Goal: Task Accomplishment & Management: Use online tool/utility

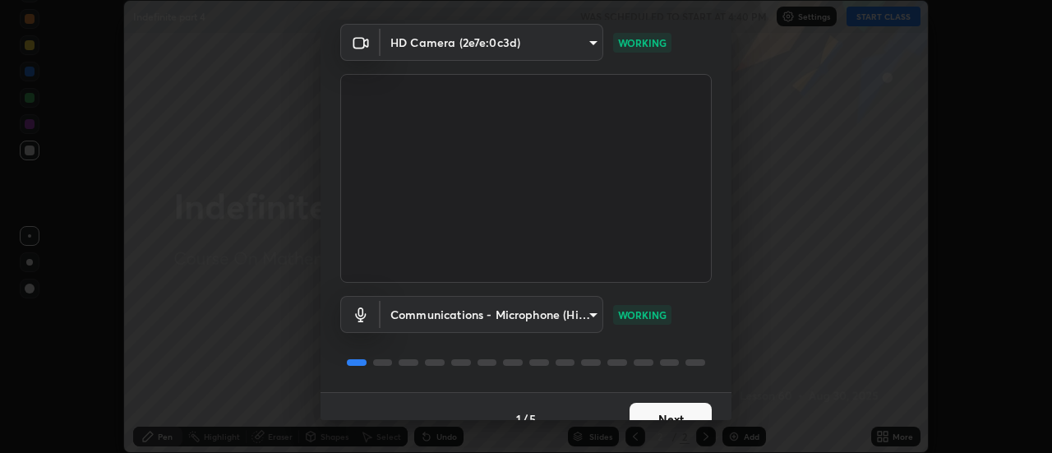
scroll to position [86, 0]
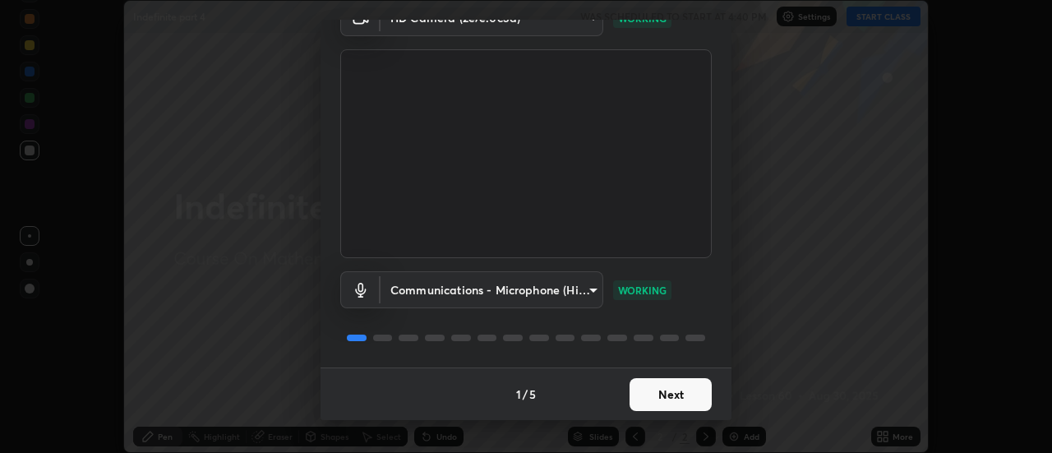
click at [680, 398] on button "Next" at bounding box center [671, 394] width 82 height 33
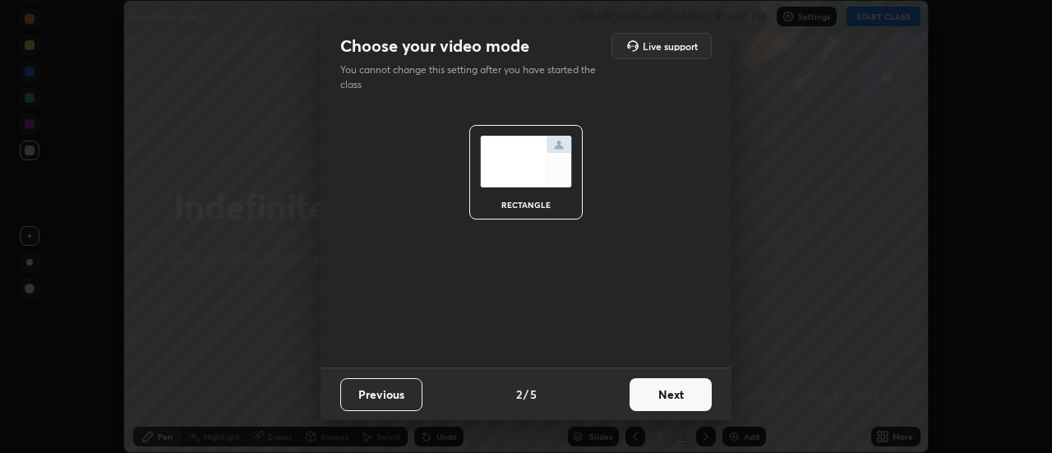
scroll to position [0, 0]
click at [684, 391] on button "Next" at bounding box center [671, 394] width 82 height 33
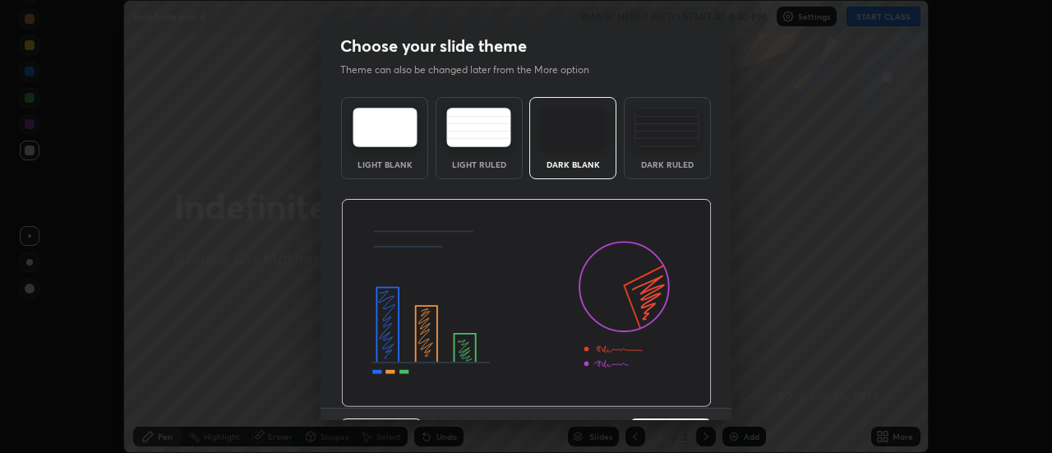
scroll to position [40, 0]
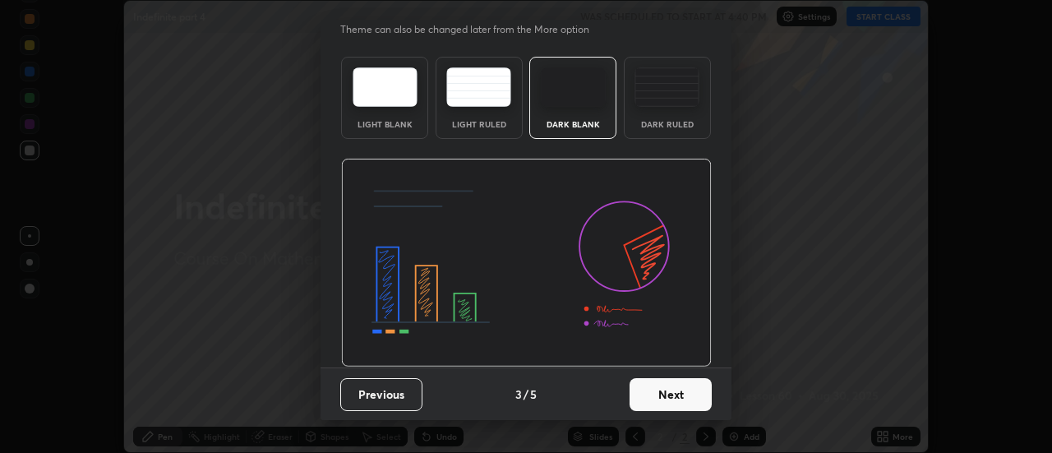
click at [685, 384] on button "Next" at bounding box center [671, 394] width 82 height 33
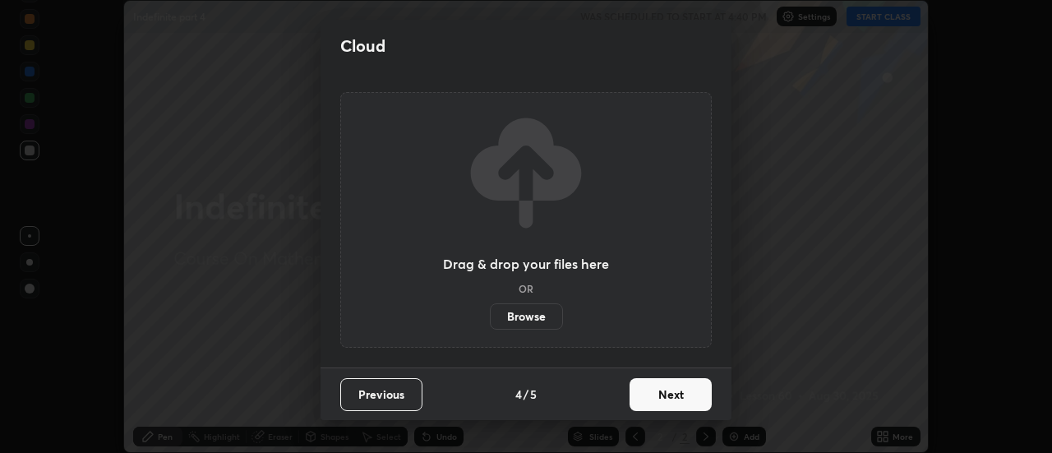
scroll to position [0, 0]
click at [685, 382] on button "Next" at bounding box center [671, 394] width 82 height 33
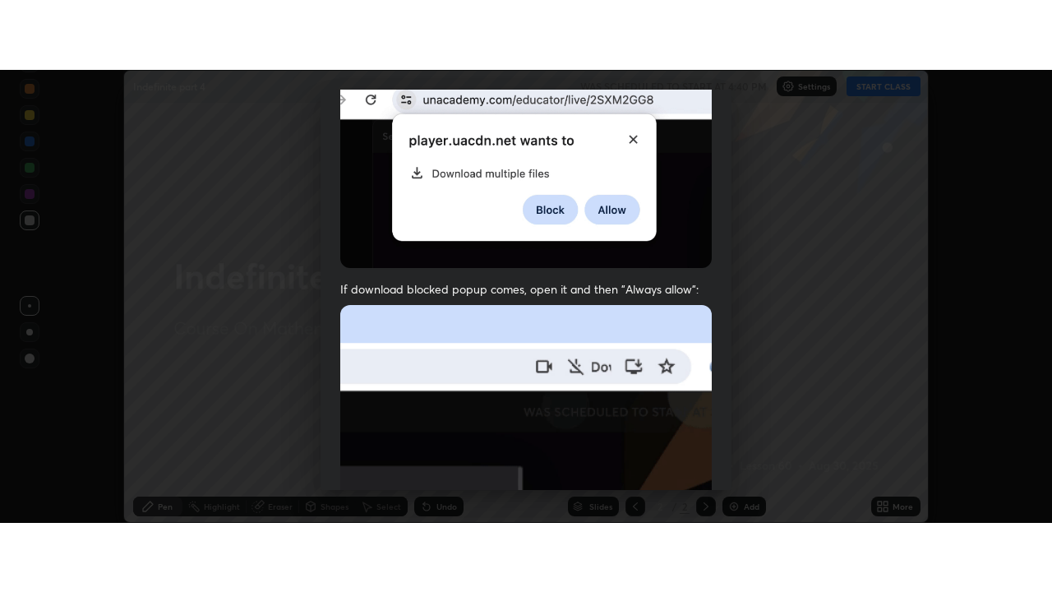
scroll to position [422, 0]
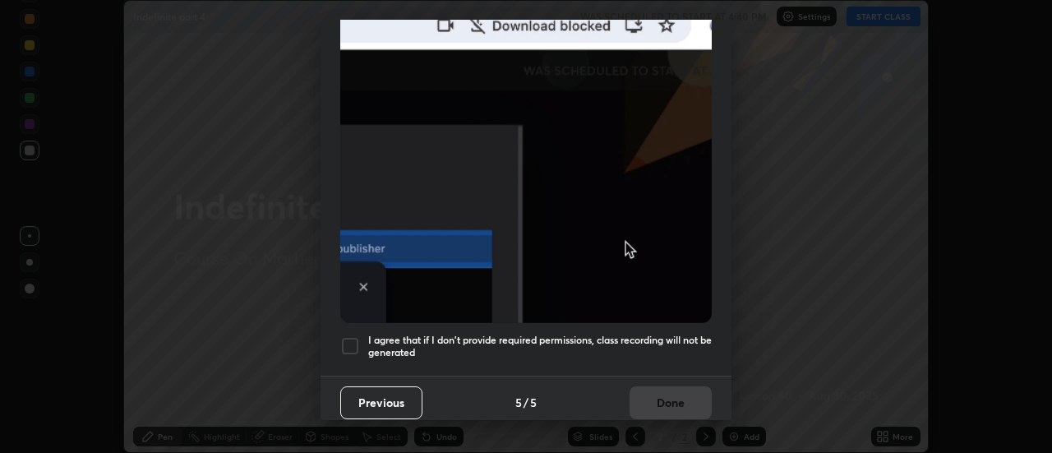
click at [670, 334] on h5 "I agree that if I don't provide required permissions, class recording will not …" at bounding box center [540, 346] width 344 height 25
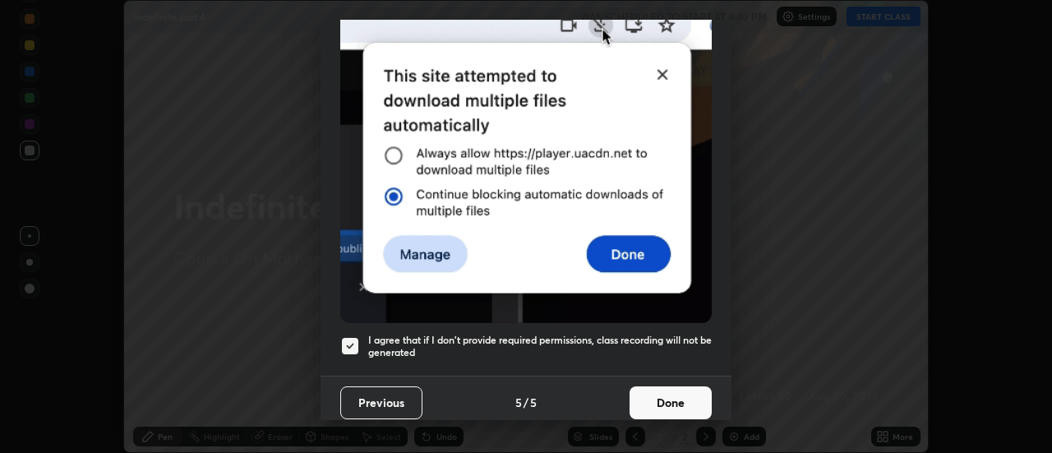
click at [666, 400] on button "Done" at bounding box center [671, 402] width 82 height 33
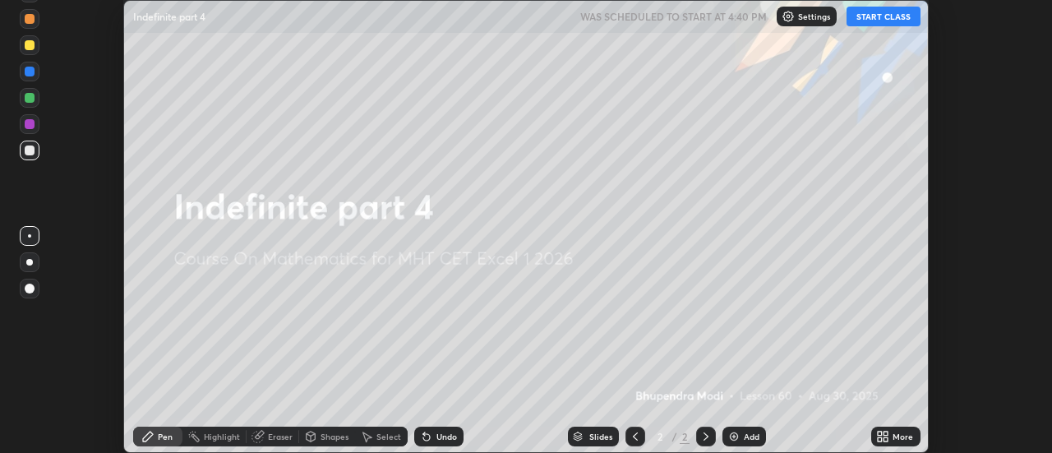
click at [886, 440] on icon at bounding box center [886, 439] width 4 height 4
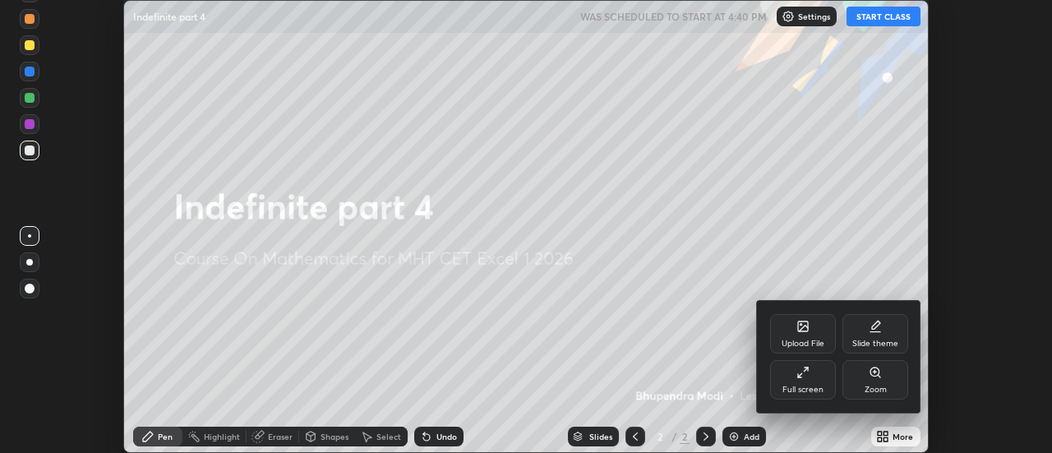
click at [812, 374] on div "Full screen" at bounding box center [803, 379] width 66 height 39
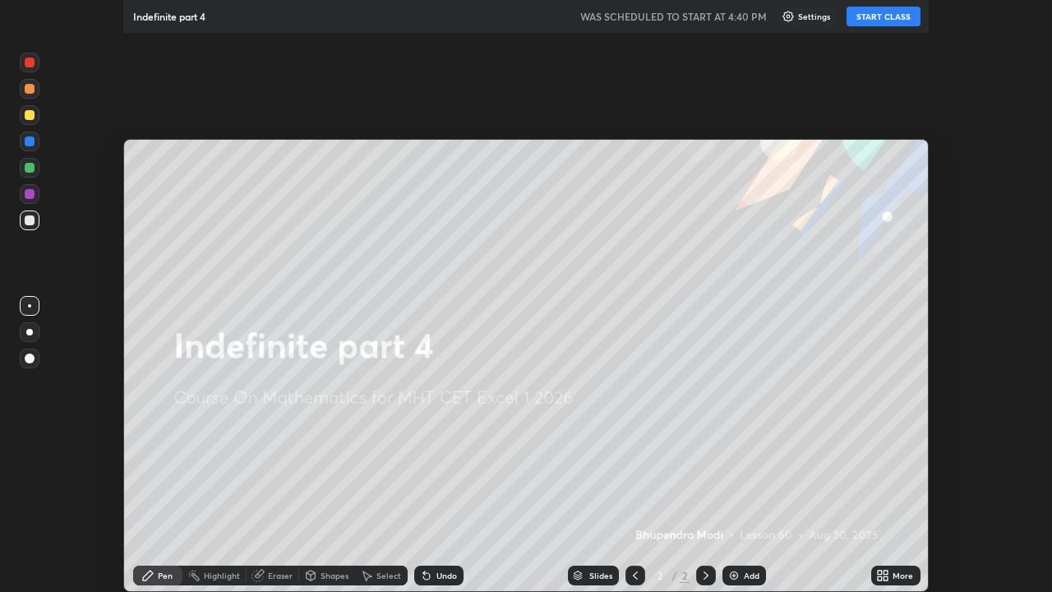
scroll to position [592, 1052]
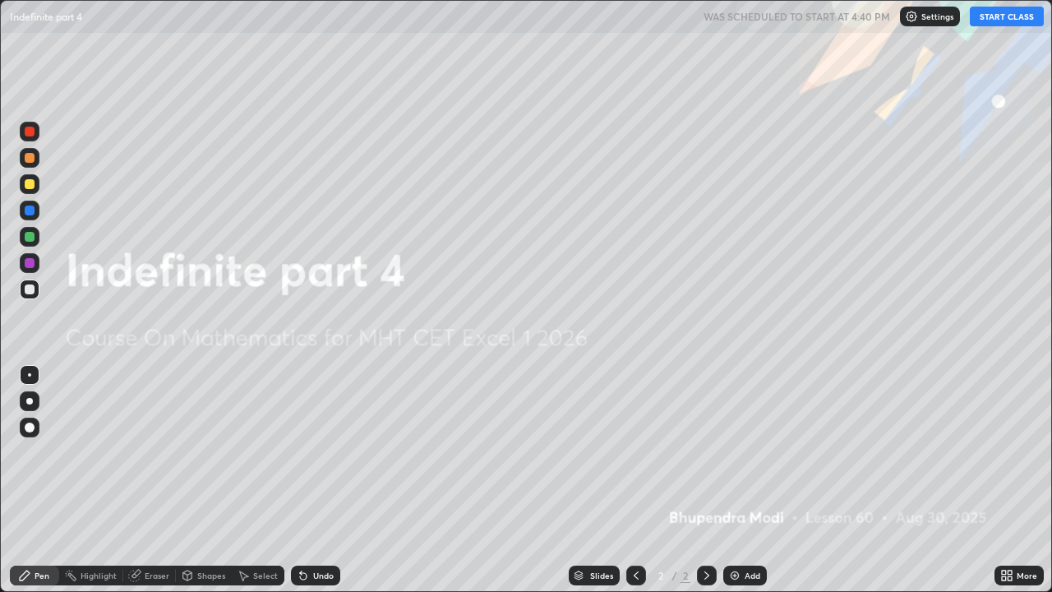
click at [995, 21] on button "START CLASS" at bounding box center [1007, 17] width 74 height 20
click at [735, 452] on img at bounding box center [734, 575] width 13 height 13
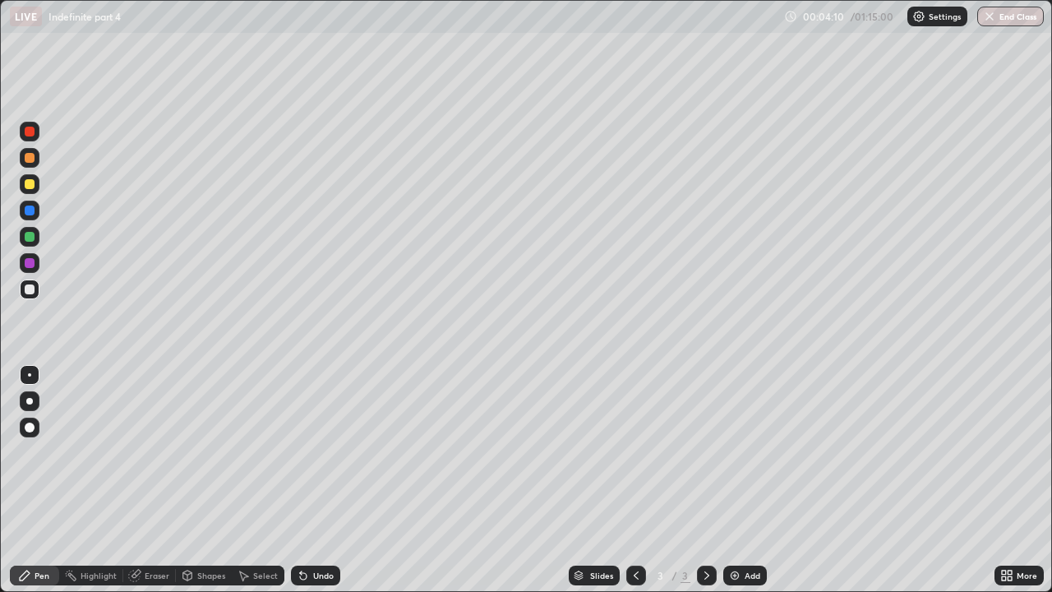
click at [320, 452] on div "Undo" at bounding box center [323, 575] width 21 height 8
click at [301, 452] on icon at bounding box center [303, 576] width 7 height 7
click at [145, 452] on div "Eraser" at bounding box center [157, 575] width 25 height 8
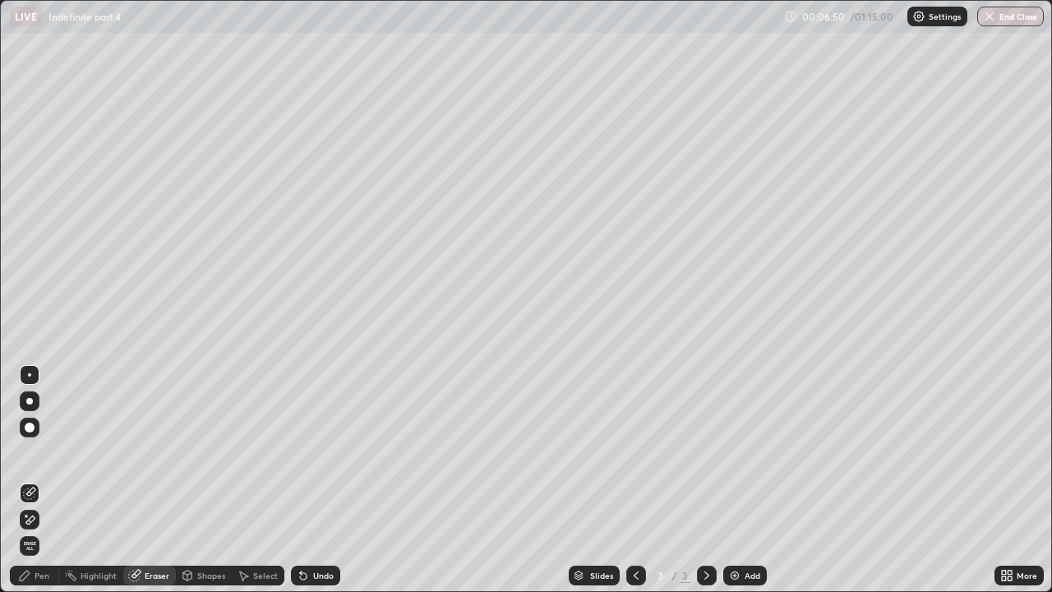
click at [35, 452] on div "Pen" at bounding box center [42, 575] width 15 height 8
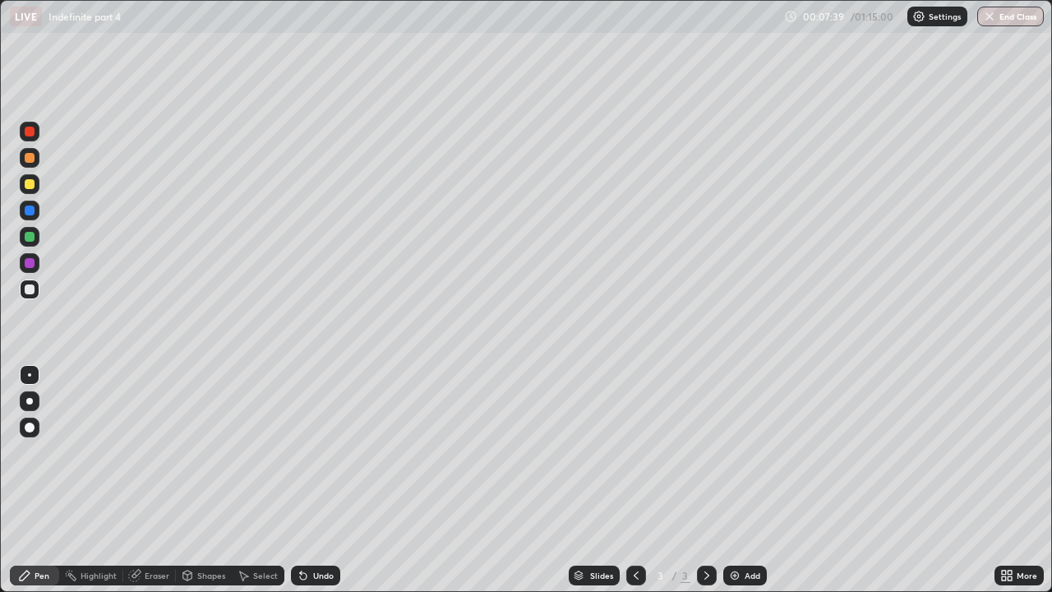
click at [325, 452] on div "Undo" at bounding box center [323, 575] width 21 height 8
click at [329, 452] on div "Undo" at bounding box center [323, 575] width 21 height 8
click at [328, 452] on div "Undo" at bounding box center [323, 575] width 21 height 8
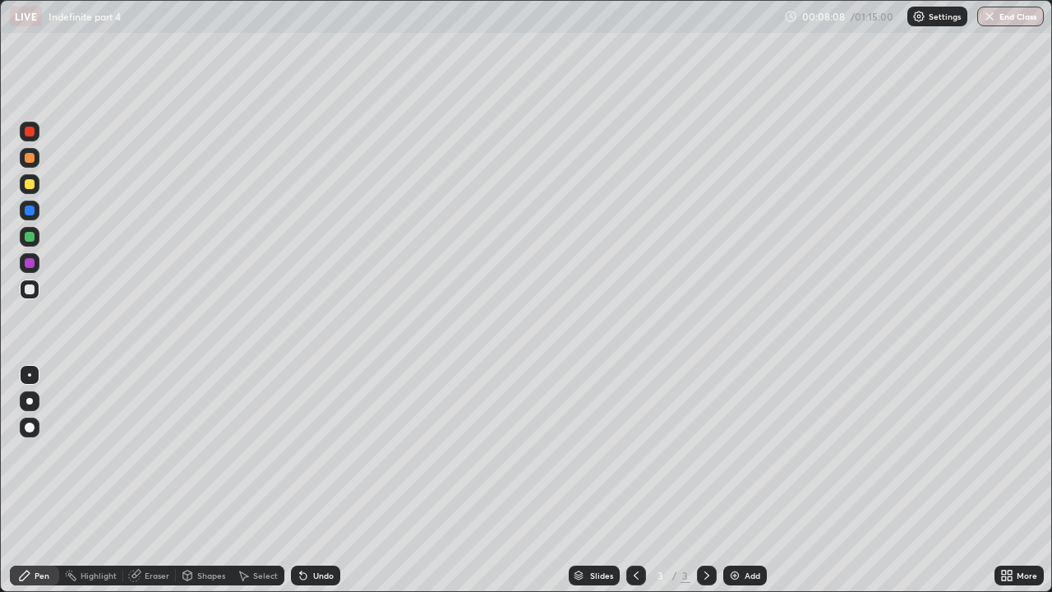
click at [316, 452] on div "Undo" at bounding box center [323, 575] width 21 height 8
click at [319, 452] on div "Undo" at bounding box center [323, 575] width 21 height 8
click at [324, 452] on div "Undo" at bounding box center [323, 575] width 21 height 8
click at [333, 452] on div "Undo" at bounding box center [315, 575] width 49 height 20
click at [330, 452] on div "Undo" at bounding box center [315, 575] width 49 height 20
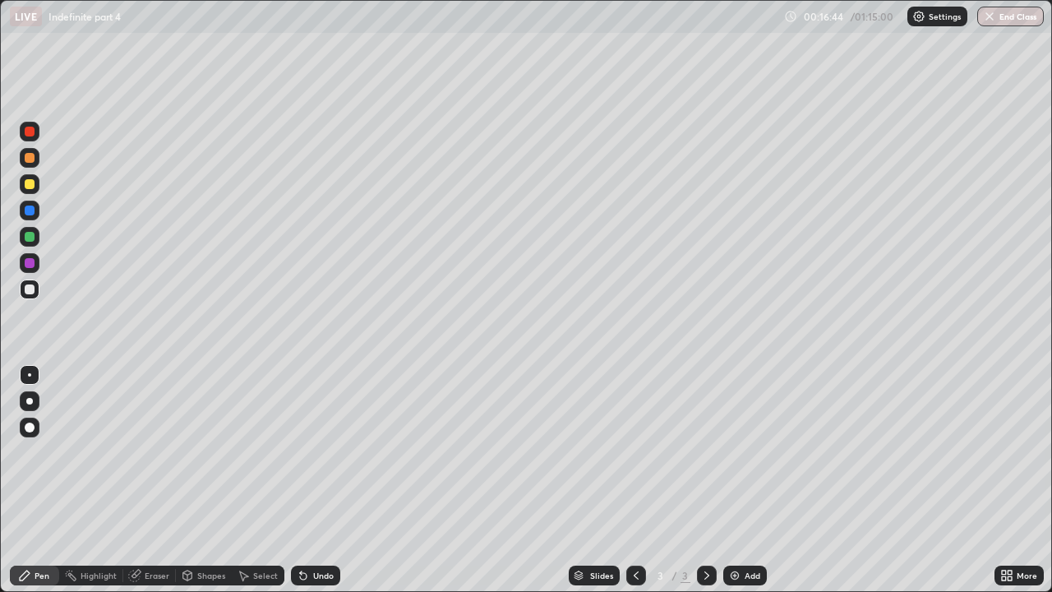
click at [327, 452] on div "Undo" at bounding box center [323, 575] width 21 height 8
click at [329, 452] on div "Undo" at bounding box center [323, 575] width 21 height 8
click at [740, 452] on div "Add" at bounding box center [745, 575] width 44 height 20
click at [636, 452] on icon at bounding box center [636, 575] width 5 height 8
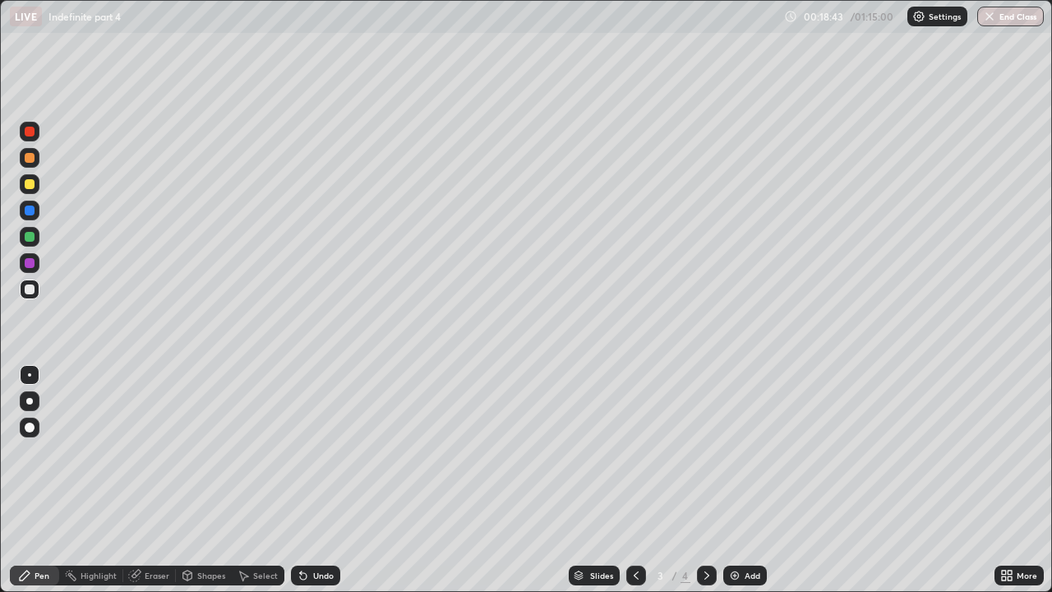
click at [706, 452] on icon at bounding box center [706, 575] width 5 height 8
click at [634, 452] on icon at bounding box center [636, 575] width 13 height 13
click at [713, 452] on div at bounding box center [707, 575] width 20 height 20
click at [302, 452] on icon at bounding box center [303, 576] width 7 height 7
click at [300, 452] on icon at bounding box center [303, 576] width 7 height 7
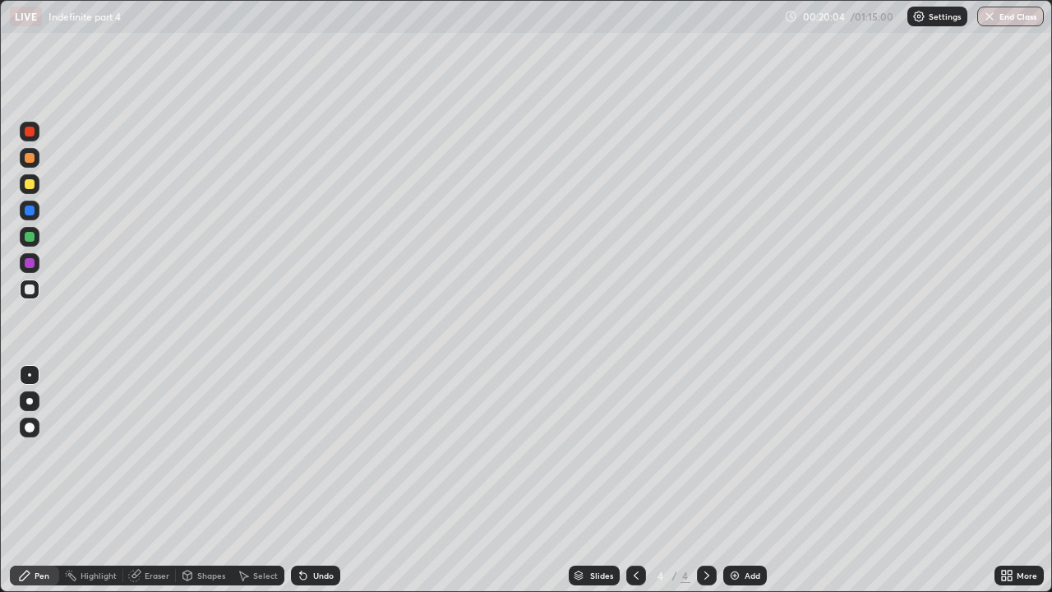
click at [316, 452] on div "Undo" at bounding box center [323, 575] width 21 height 8
click at [589, 452] on div "Slides" at bounding box center [594, 575] width 51 height 20
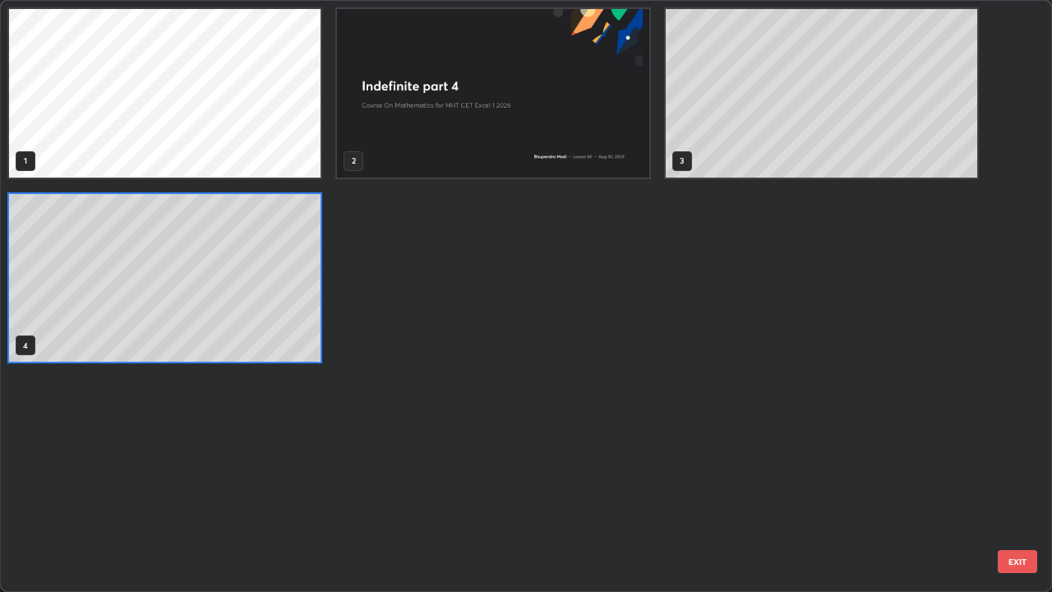
scroll to position [585, 1042]
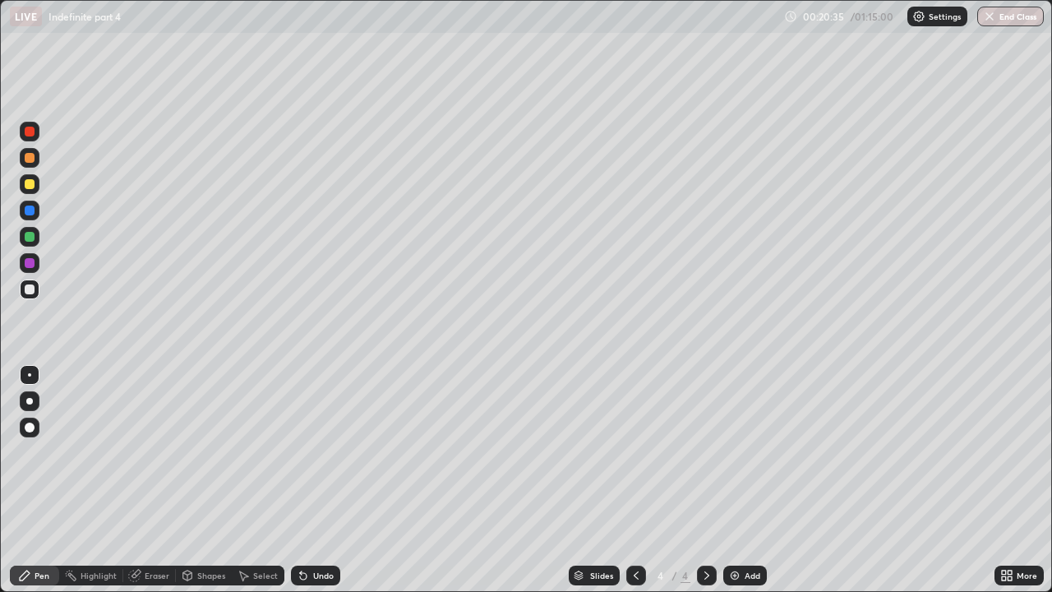
click at [636, 452] on icon at bounding box center [636, 575] width 5 height 8
click at [705, 452] on icon at bounding box center [706, 575] width 13 height 13
click at [330, 452] on div "Undo" at bounding box center [323, 575] width 21 height 8
click at [322, 452] on div "Undo" at bounding box center [323, 575] width 21 height 8
click at [152, 452] on div "Eraser" at bounding box center [157, 575] width 25 height 8
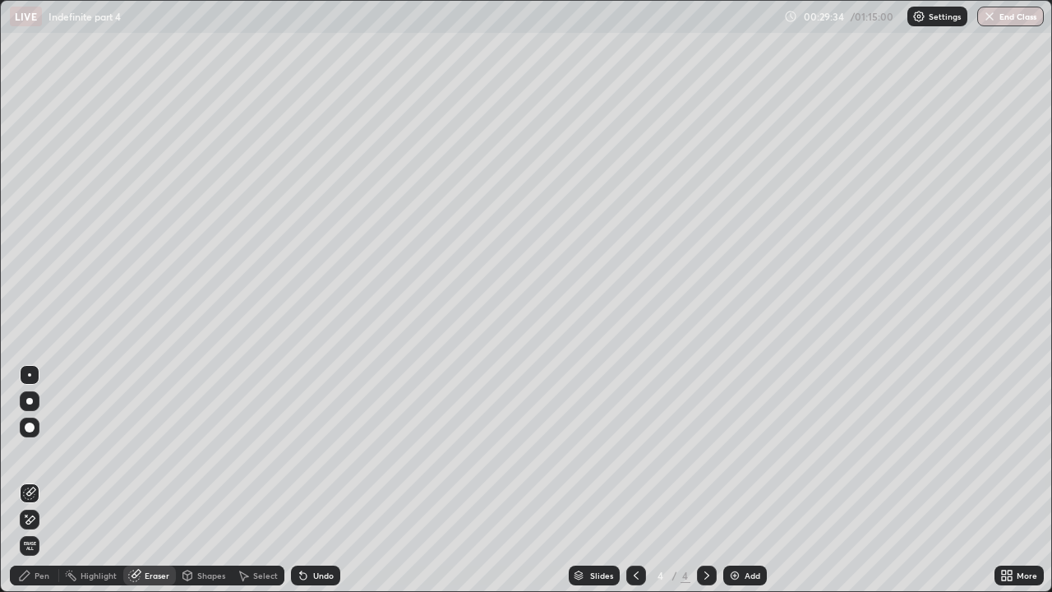
click at [45, 452] on div "Pen" at bounding box center [34, 575] width 49 height 20
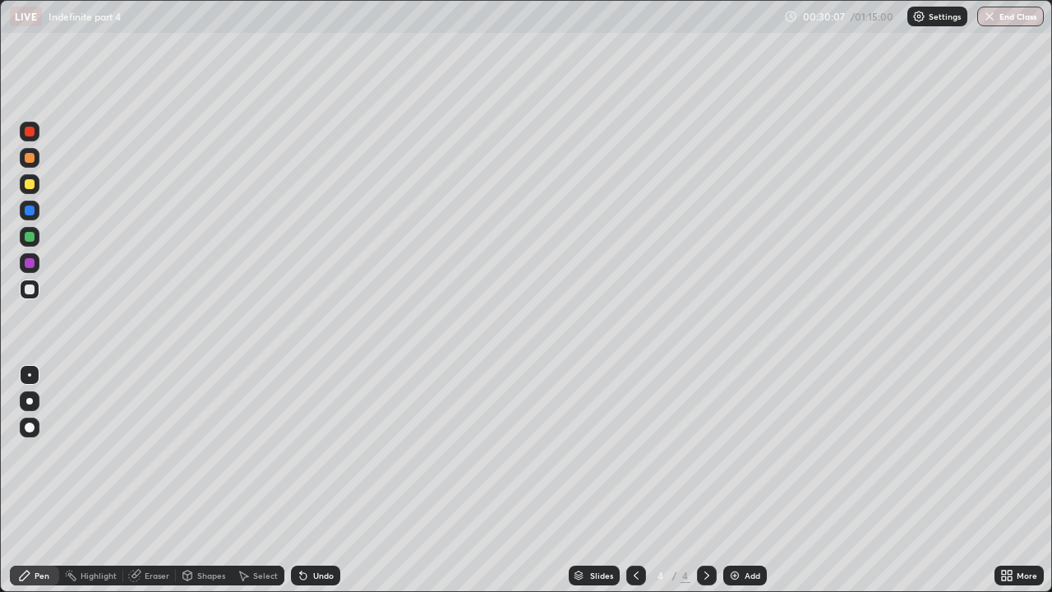
click at [153, 452] on div "Eraser" at bounding box center [157, 575] width 25 height 8
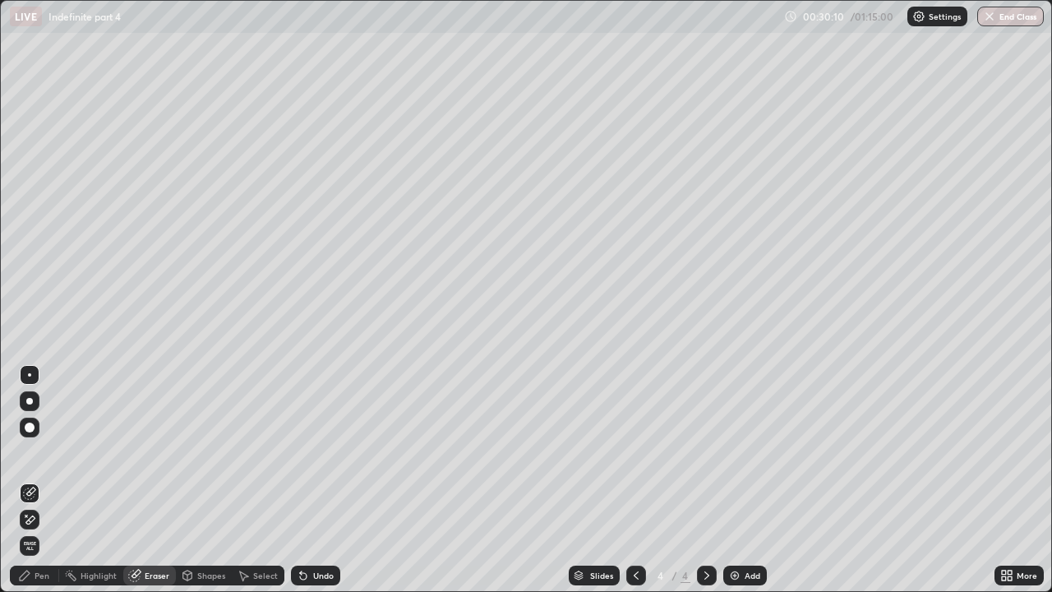
click at [44, 452] on div "Pen" at bounding box center [42, 575] width 15 height 8
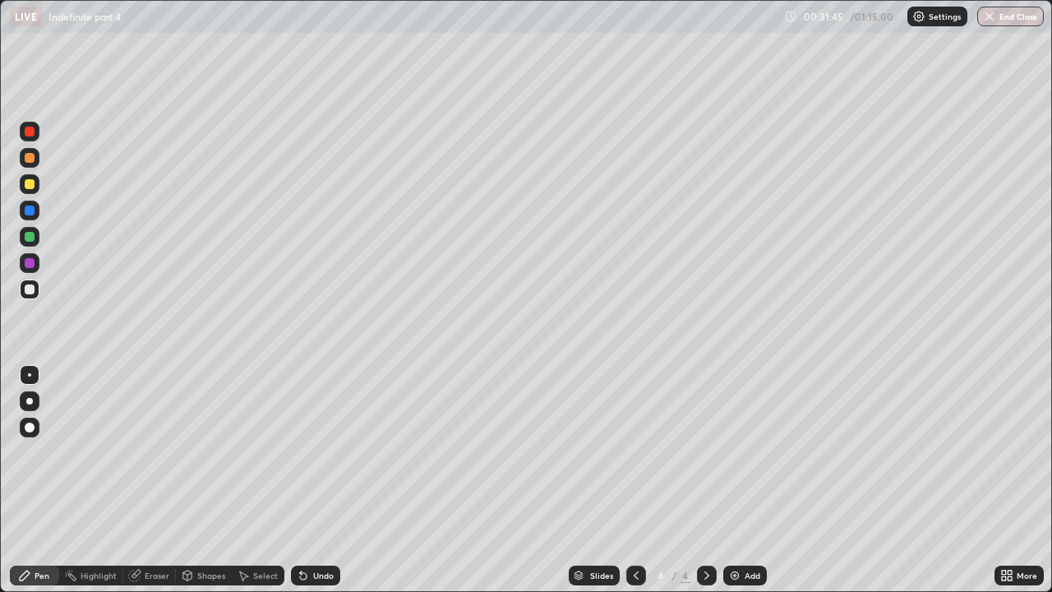
click at [321, 452] on div "Undo" at bounding box center [323, 575] width 21 height 8
click at [322, 452] on div "Undo" at bounding box center [323, 575] width 21 height 8
click at [736, 452] on img at bounding box center [734, 575] width 13 height 13
click at [321, 452] on div "Undo" at bounding box center [323, 575] width 21 height 8
click at [321, 452] on div "Undo" at bounding box center [315, 575] width 49 height 20
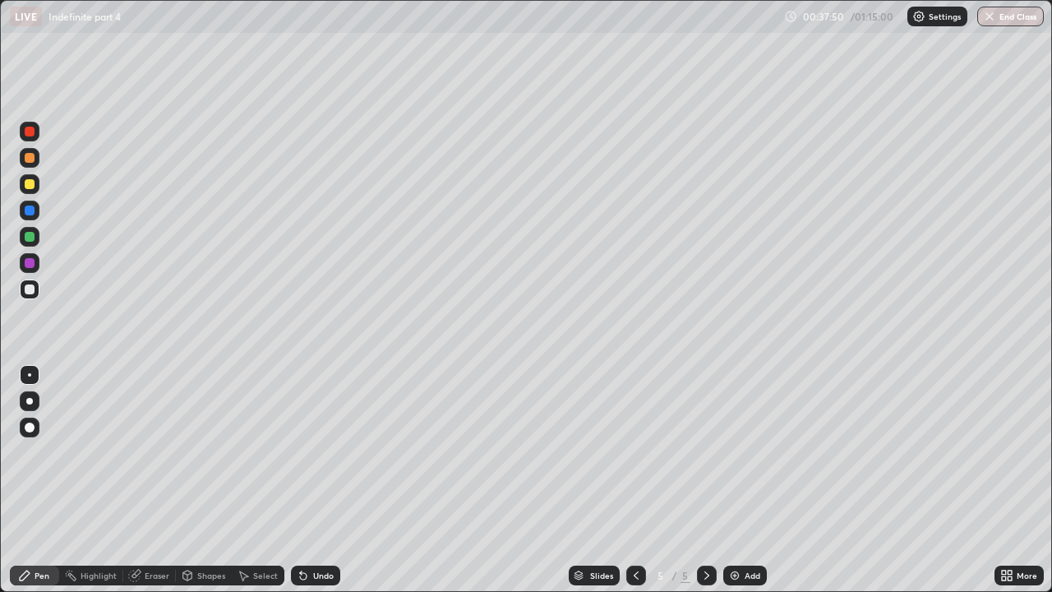
click at [318, 452] on div "Undo" at bounding box center [315, 575] width 49 height 20
click at [27, 265] on div at bounding box center [30, 263] width 10 height 10
click at [31, 296] on div at bounding box center [30, 289] width 20 height 20
click at [739, 452] on img at bounding box center [734, 575] width 13 height 13
click at [159, 452] on div "Eraser" at bounding box center [157, 575] width 25 height 8
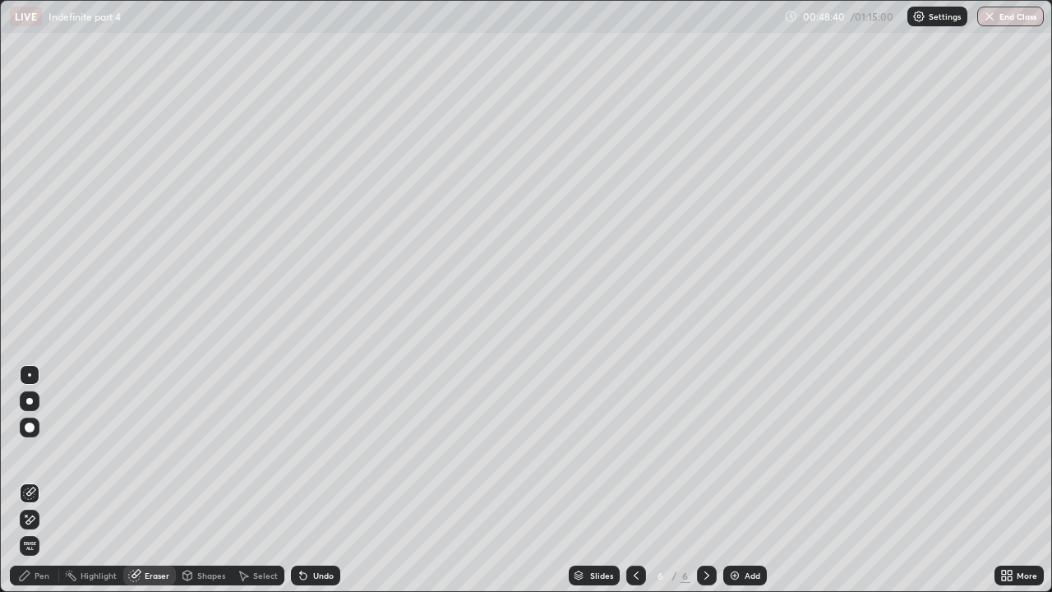
click at [30, 452] on span "Erase all" at bounding box center [30, 546] width 18 height 10
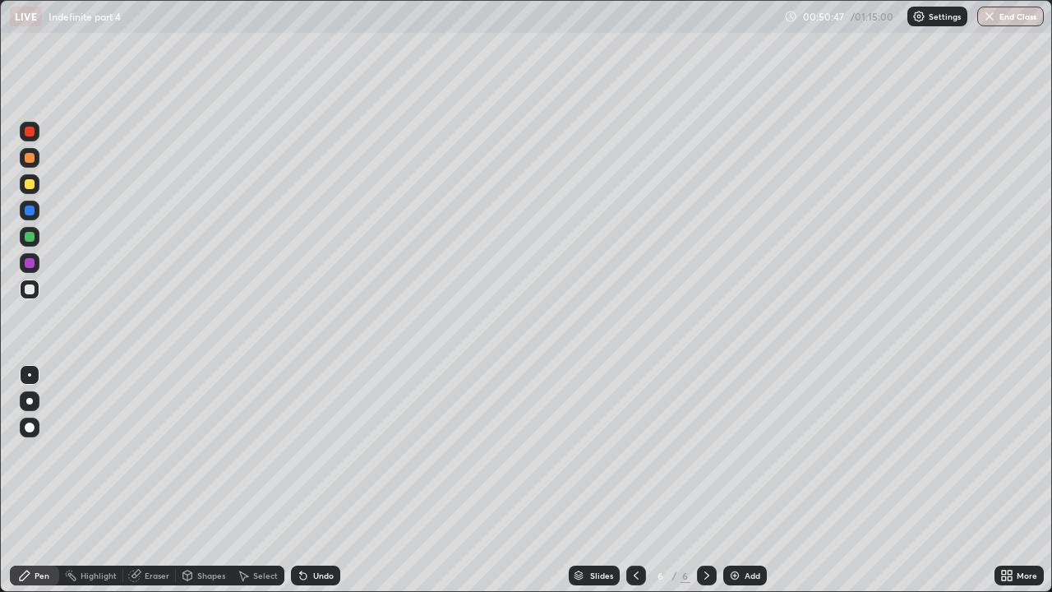
click at [634, 452] on icon at bounding box center [636, 575] width 13 height 13
click at [163, 452] on div "Eraser" at bounding box center [157, 575] width 25 height 8
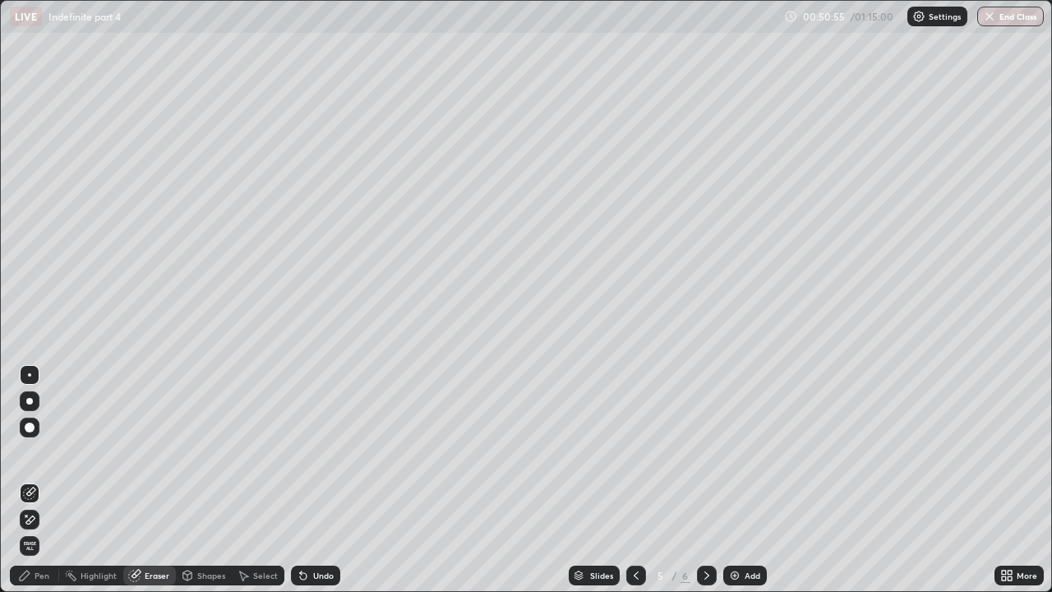
click at [39, 452] on div "Pen" at bounding box center [42, 575] width 15 height 8
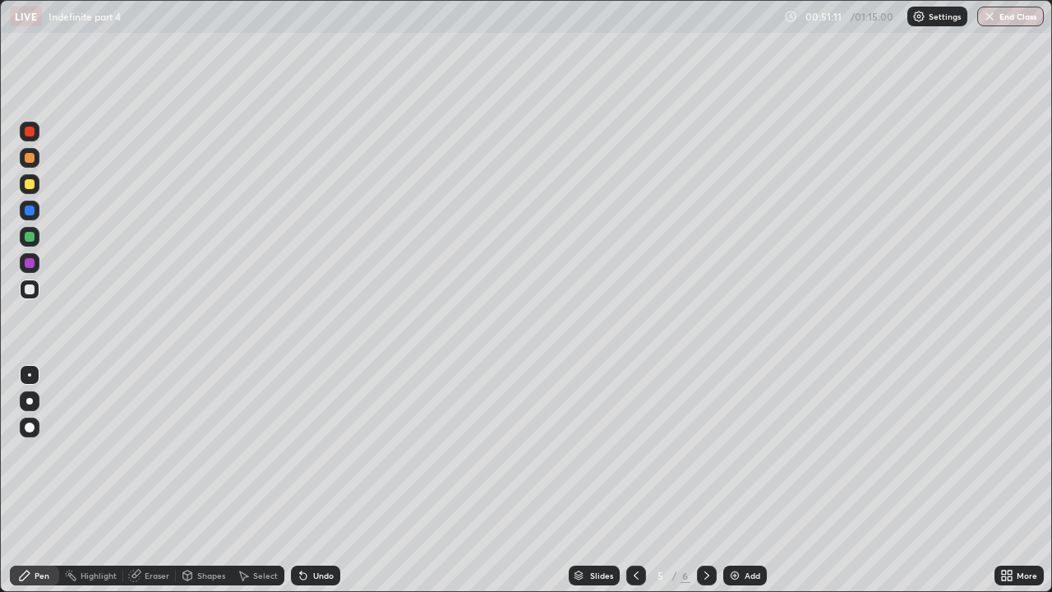
click at [322, 452] on div "Undo" at bounding box center [323, 575] width 21 height 8
click at [704, 452] on icon at bounding box center [706, 575] width 5 height 8
click at [634, 452] on icon at bounding box center [636, 575] width 13 height 13
click at [155, 452] on div "Eraser" at bounding box center [157, 575] width 25 height 8
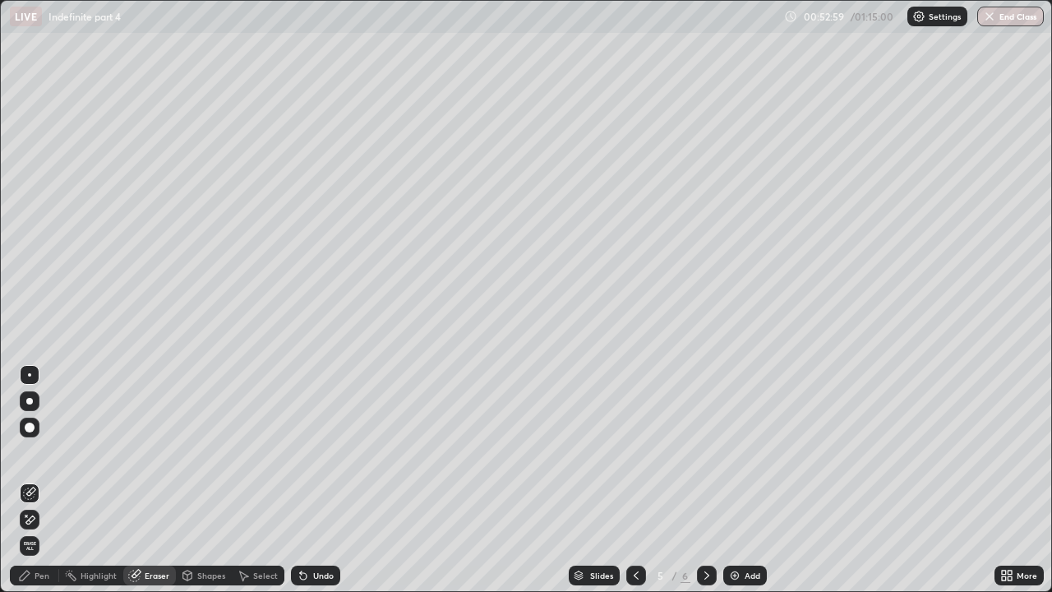
click at [51, 452] on div "Pen" at bounding box center [34, 575] width 49 height 20
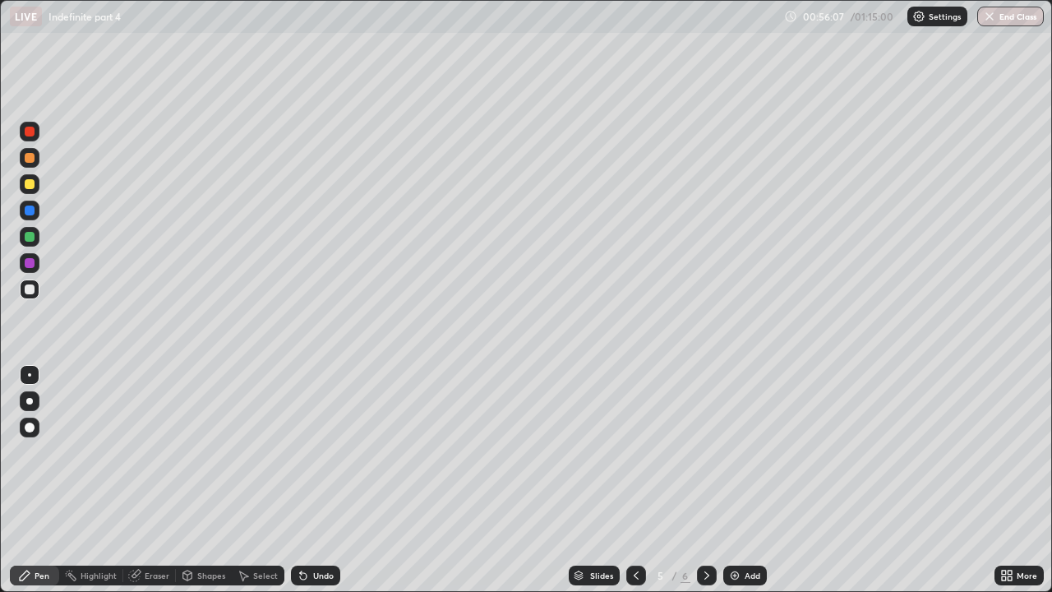
click at [730, 452] on img at bounding box center [734, 575] width 13 height 13
click at [634, 452] on icon at bounding box center [636, 575] width 13 height 13
click at [705, 452] on icon at bounding box center [706, 575] width 13 height 13
click at [706, 452] on icon at bounding box center [706, 575] width 13 height 13
click at [321, 452] on div "Undo" at bounding box center [323, 575] width 21 height 8
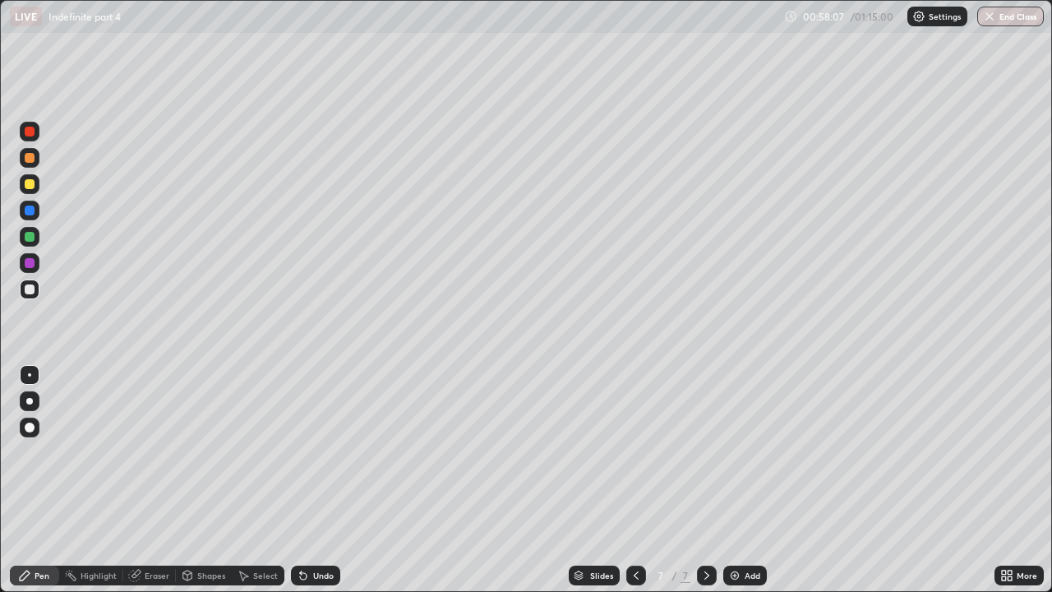
click at [329, 452] on div "Undo" at bounding box center [315, 575] width 49 height 20
click at [331, 452] on div "Undo" at bounding box center [315, 575] width 49 height 20
click at [731, 452] on img at bounding box center [734, 575] width 13 height 13
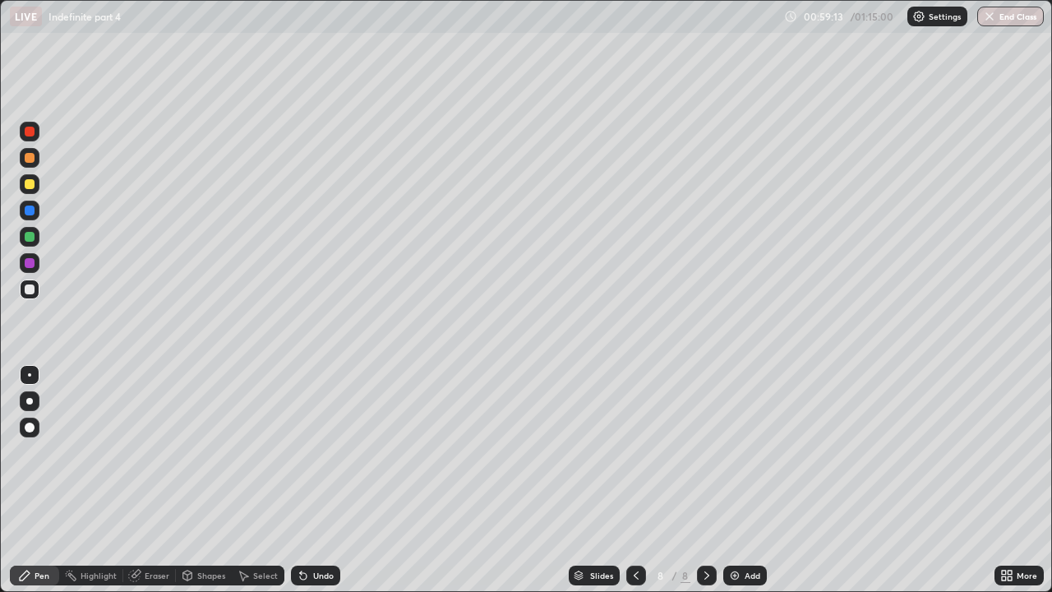
click at [637, 452] on icon at bounding box center [636, 575] width 13 height 13
click at [737, 452] on img at bounding box center [734, 575] width 13 height 13
click at [159, 452] on div "Eraser" at bounding box center [157, 575] width 25 height 8
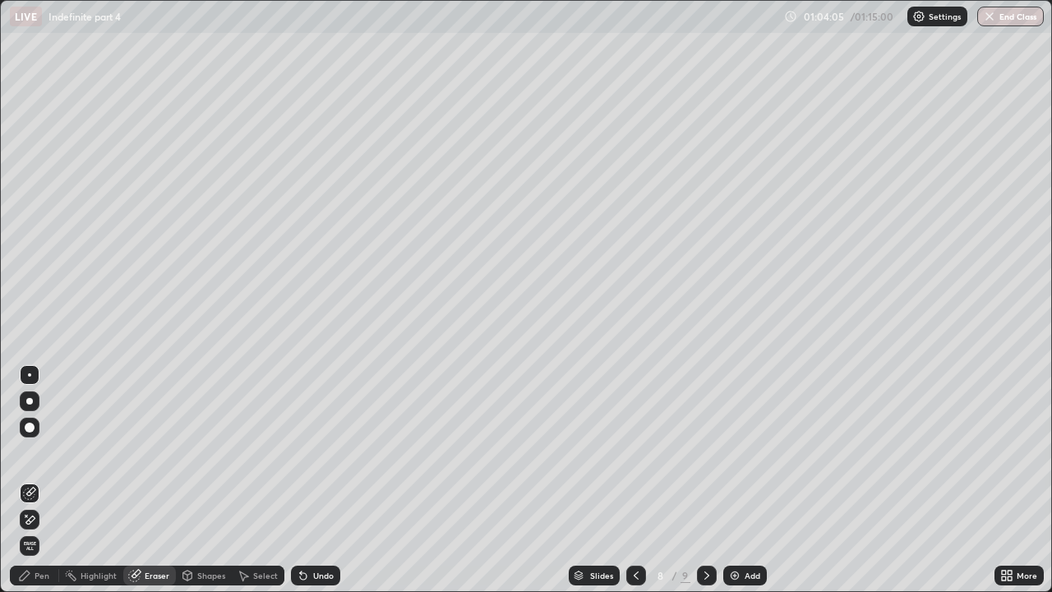
click at [41, 452] on div "Pen" at bounding box center [42, 575] width 15 height 8
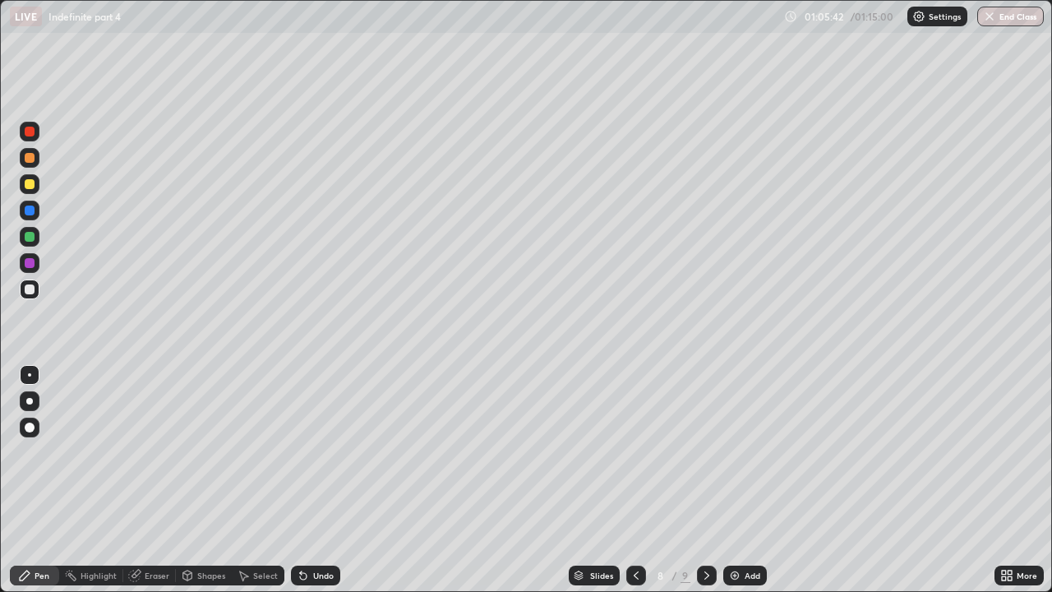
click at [152, 452] on div "Eraser" at bounding box center [157, 575] width 25 height 8
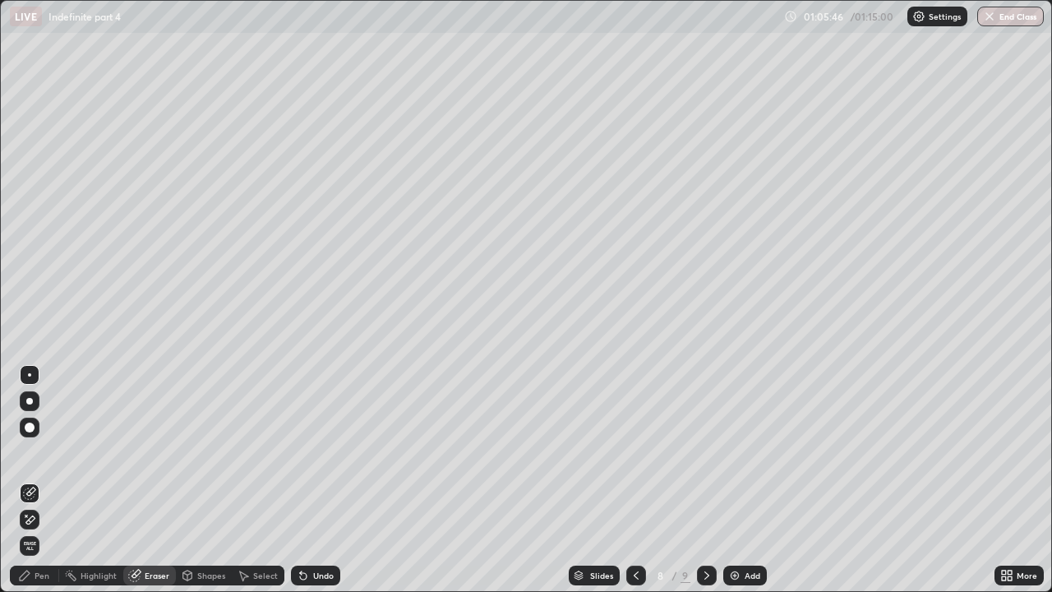
click at [48, 452] on div "Pen" at bounding box center [42, 575] width 15 height 8
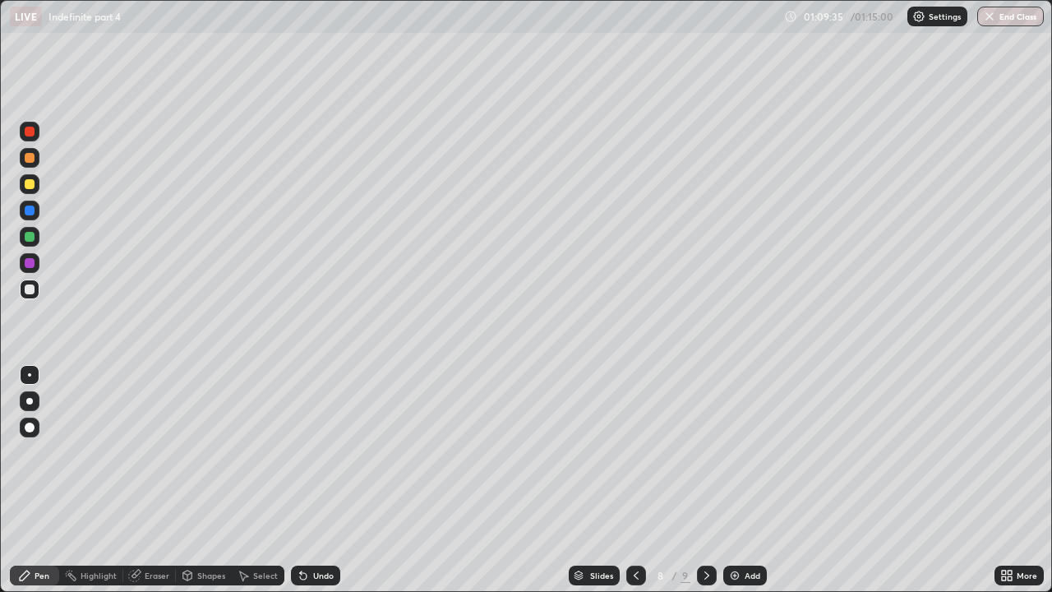
click at [713, 452] on div at bounding box center [707, 575] width 20 height 20
click at [634, 452] on icon at bounding box center [636, 575] width 13 height 13
click at [1010, 16] on button "End Class" at bounding box center [1010, 17] width 67 height 20
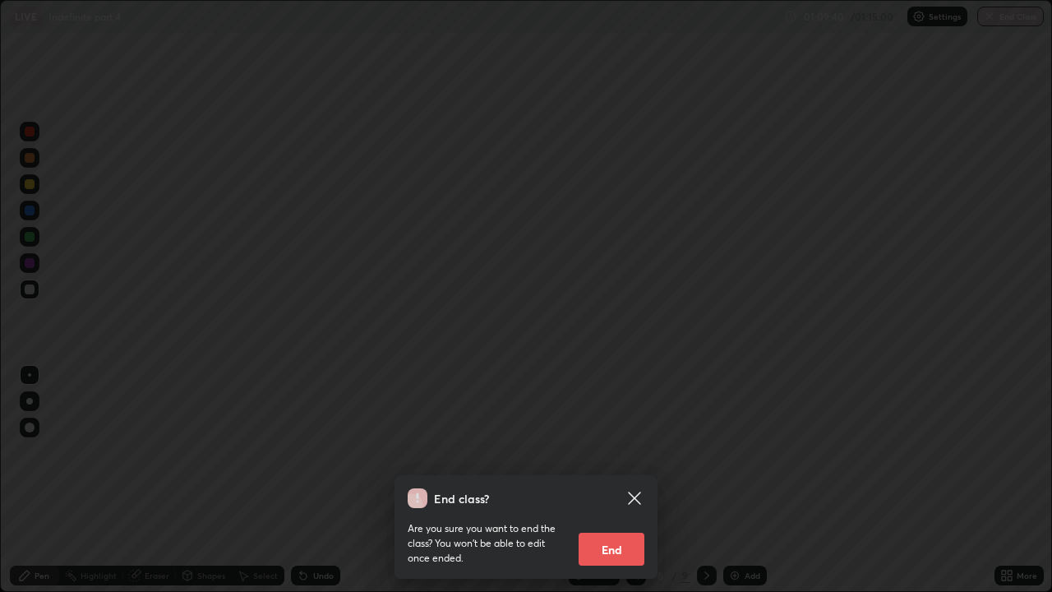
click at [610, 452] on button "End" at bounding box center [612, 549] width 66 height 33
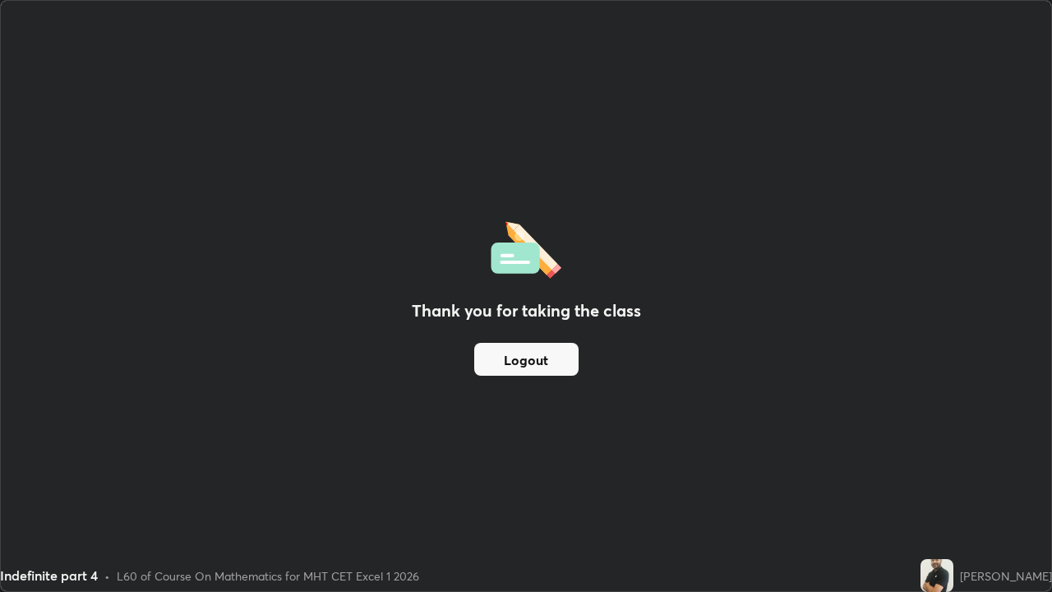
click at [749, 271] on div "Thank you for taking the class Logout" at bounding box center [526, 296] width 1050 height 590
